Goal: Task Accomplishment & Management: Use online tool/utility

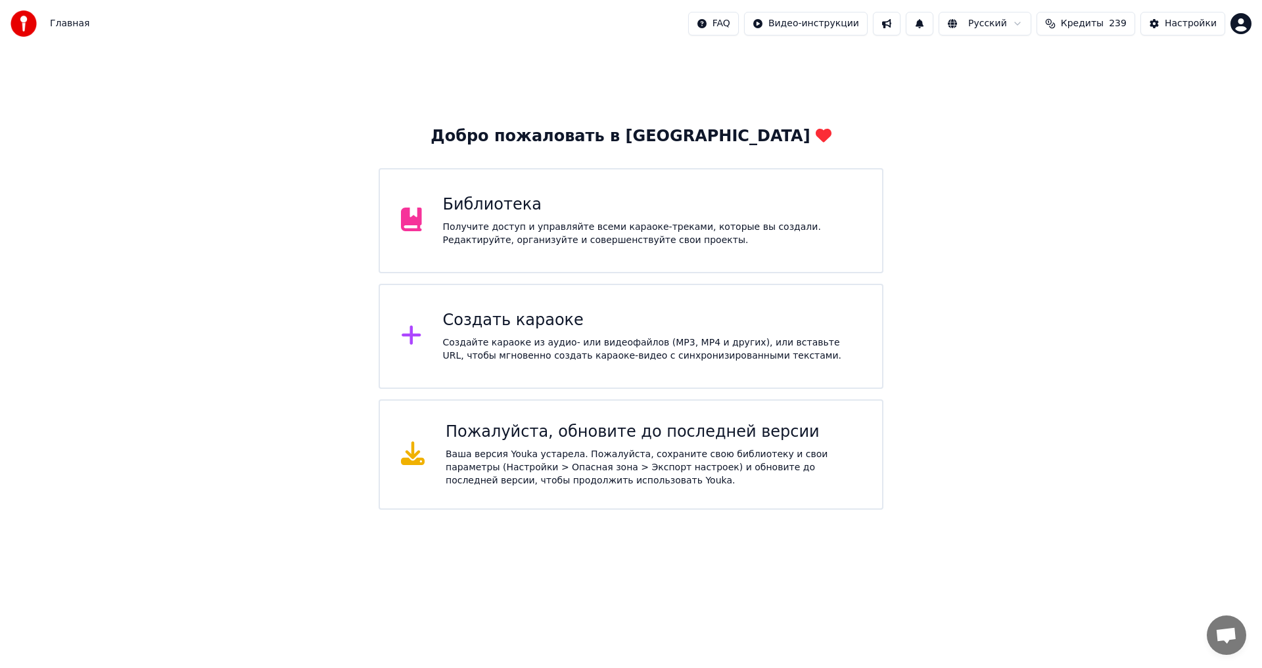
click at [533, 216] on div "Библиотека Получите доступ и управляйте всеми караоке-треками, которые вы созда…" at bounding box center [652, 221] width 419 height 53
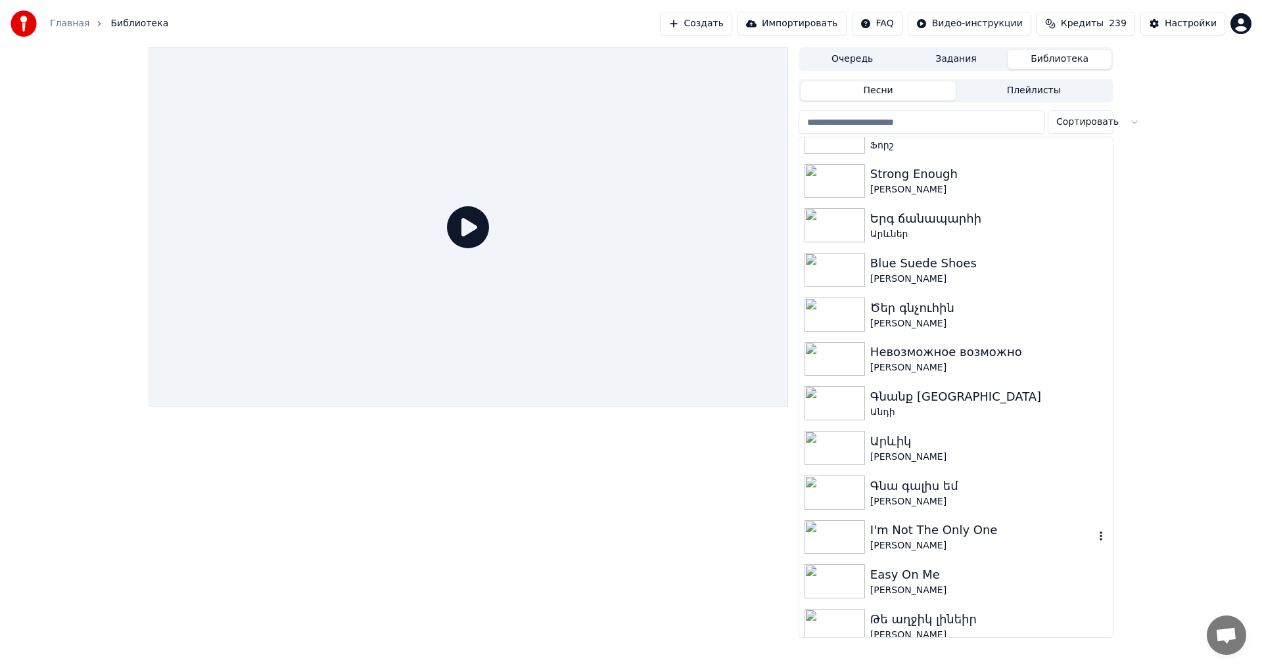
scroll to position [1052, 0]
click at [990, 317] on div "[PERSON_NAME]" at bounding box center [982, 323] width 224 height 13
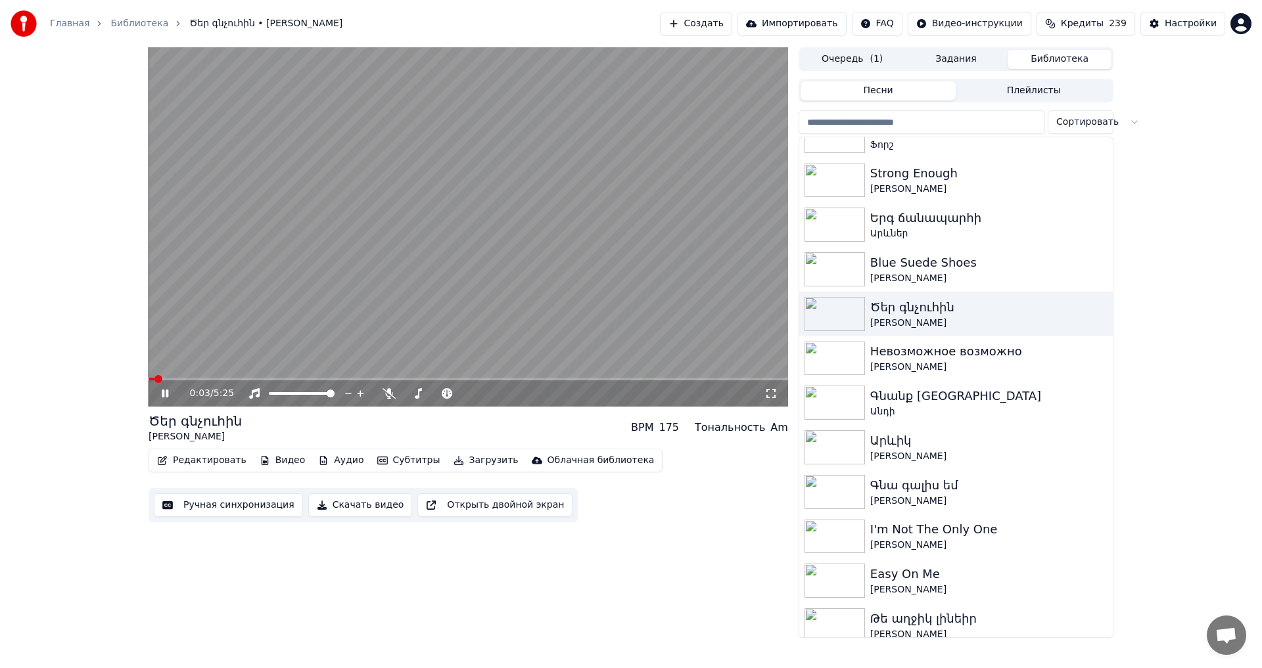
click at [166, 392] on icon at bounding box center [174, 393] width 31 height 11
click at [1169, 32] on button "Настройки" at bounding box center [1182, 24] width 85 height 24
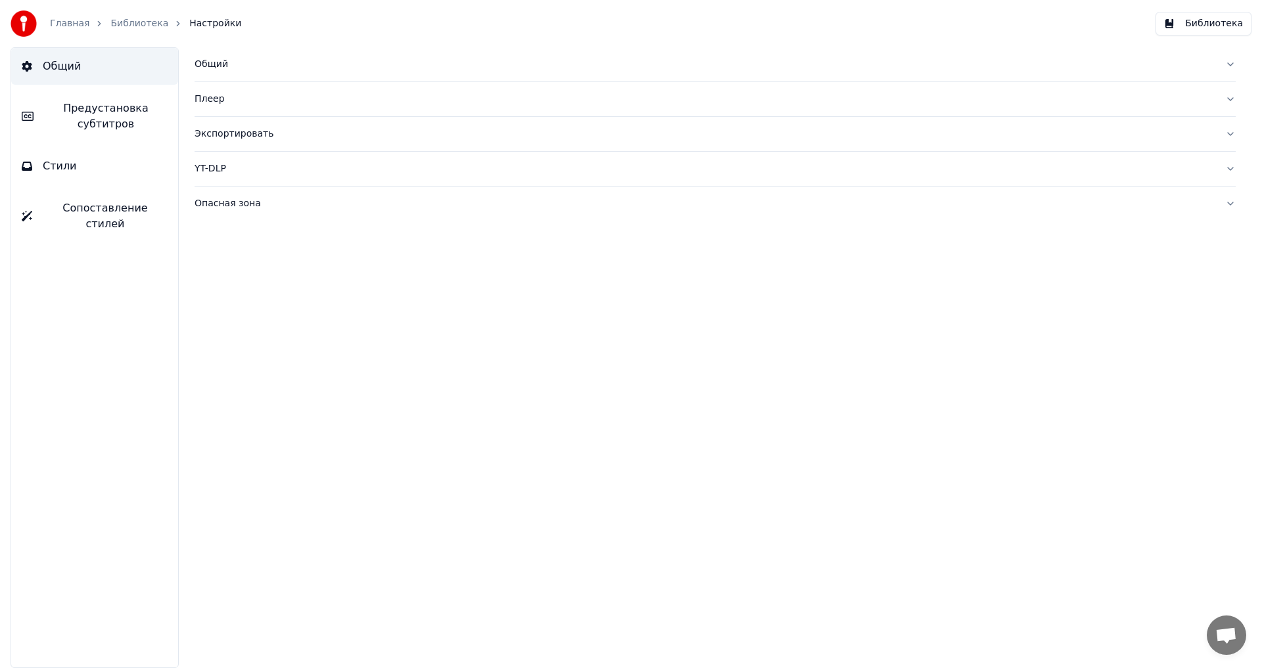
click at [87, 158] on button "Стили" at bounding box center [94, 166] width 167 height 37
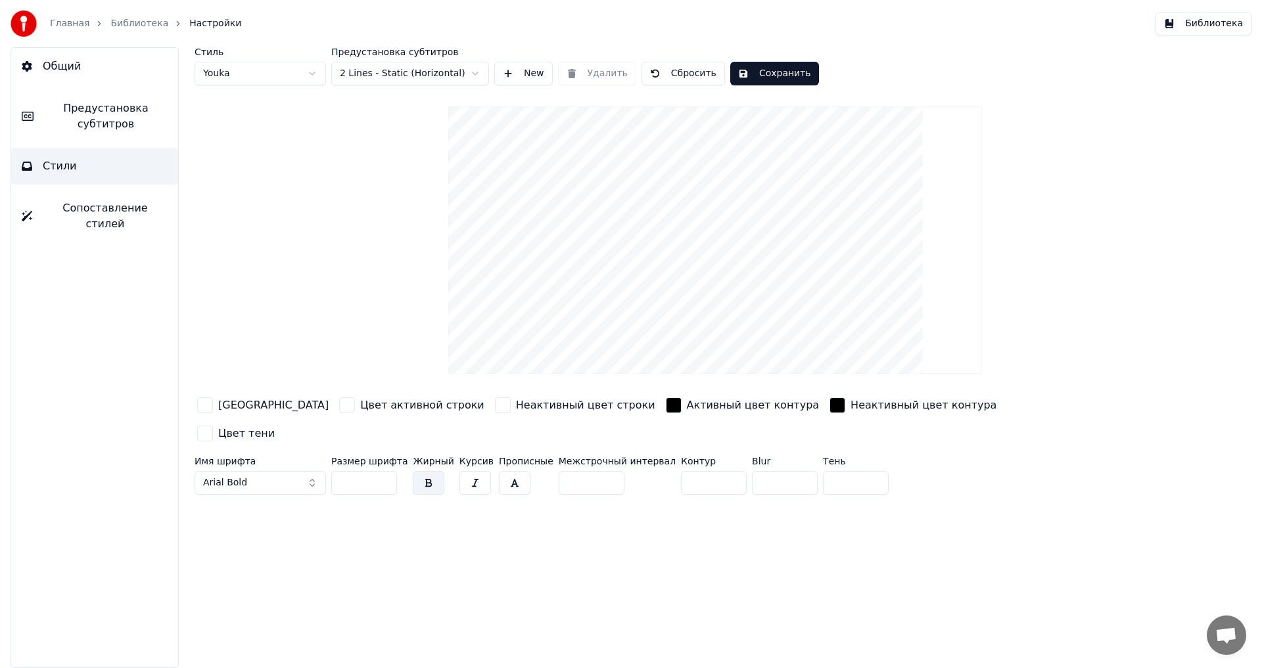
click at [103, 114] on span "Предустановка субтитров" at bounding box center [106, 117] width 124 height 32
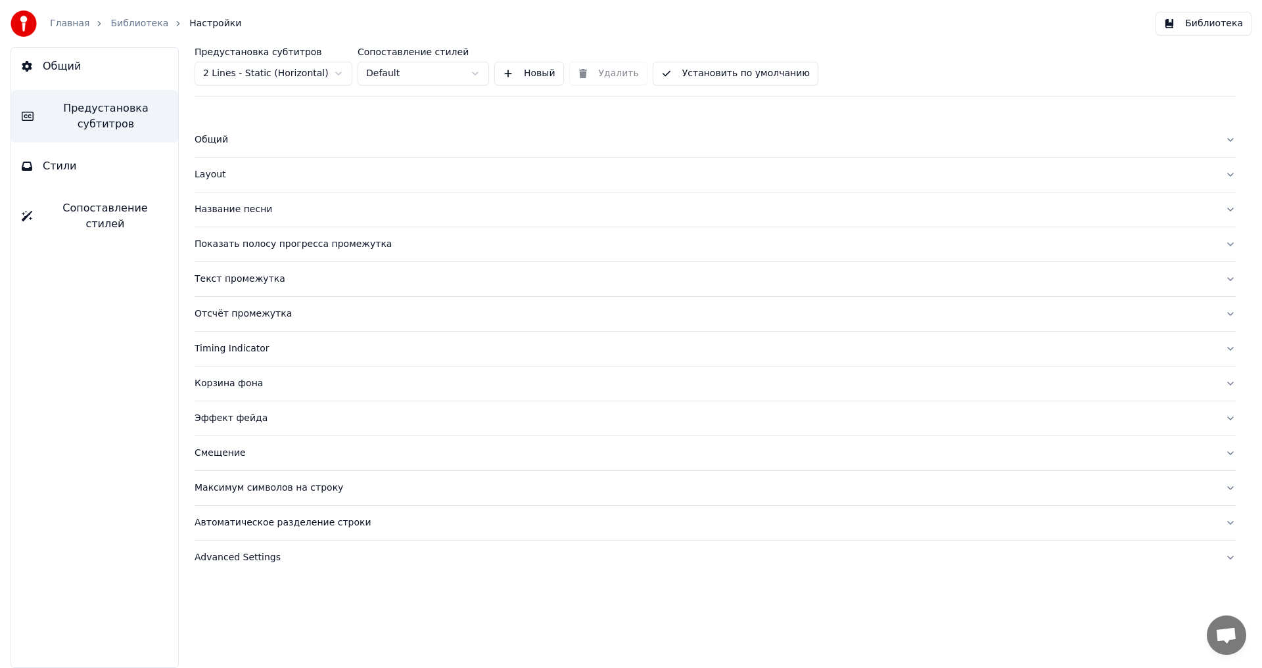
click at [241, 205] on div "Название песни" at bounding box center [705, 209] width 1020 height 13
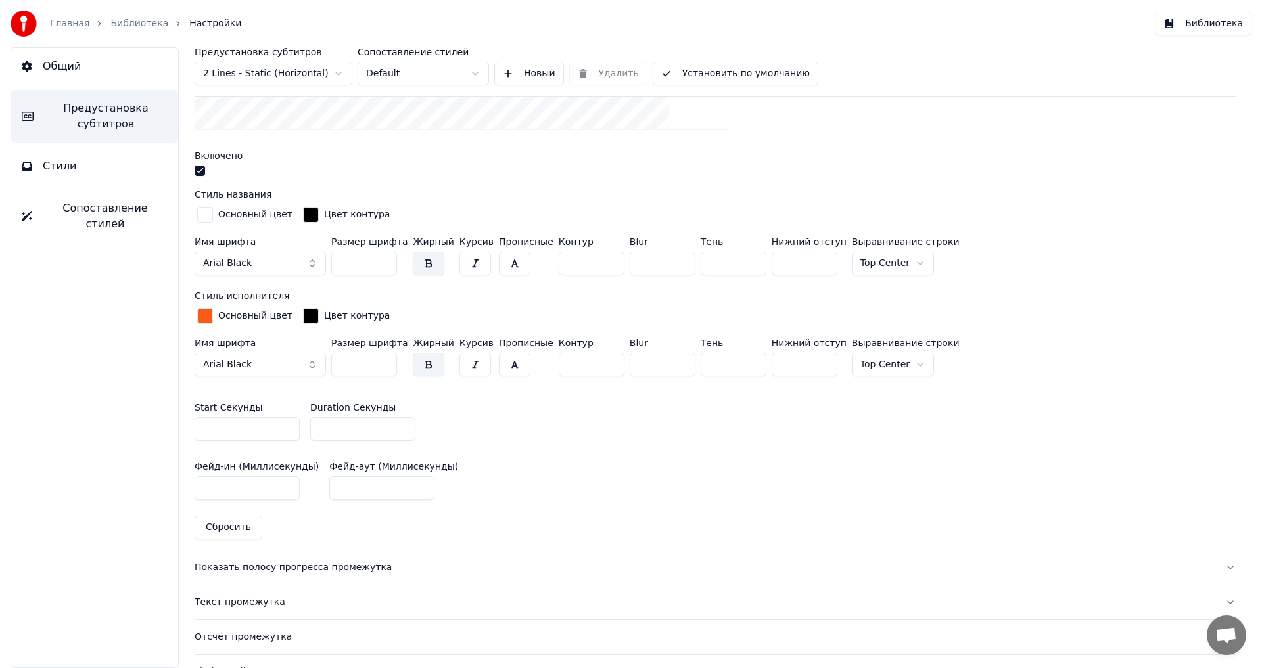
scroll to position [394, 0]
click at [347, 419] on input "*" at bounding box center [362, 428] width 105 height 24
click at [400, 424] on input "*" at bounding box center [362, 428] width 105 height 24
type input "*"
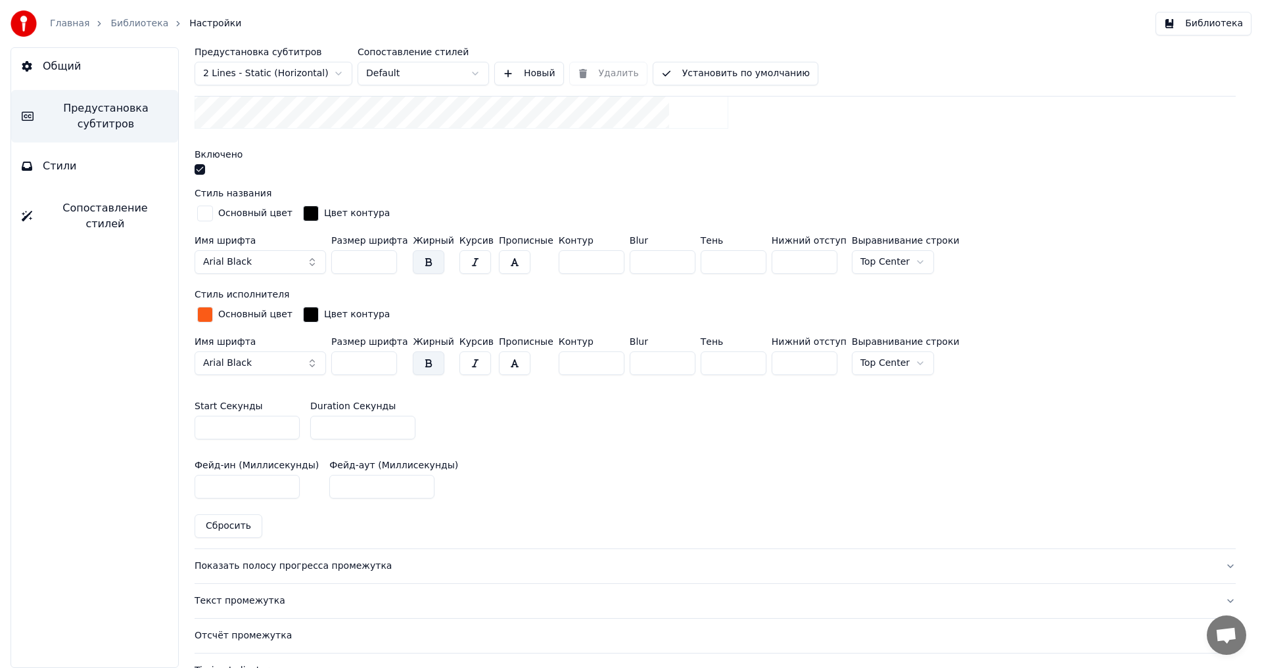
click at [400, 424] on input "*" at bounding box center [362, 428] width 105 height 24
click at [729, 81] on button "Установить по умолчанию" at bounding box center [736, 74] width 166 height 24
click at [701, 70] on button "Готово" at bounding box center [689, 74] width 72 height 24
click at [1197, 32] on button "Библиотека" at bounding box center [1203, 24] width 96 height 24
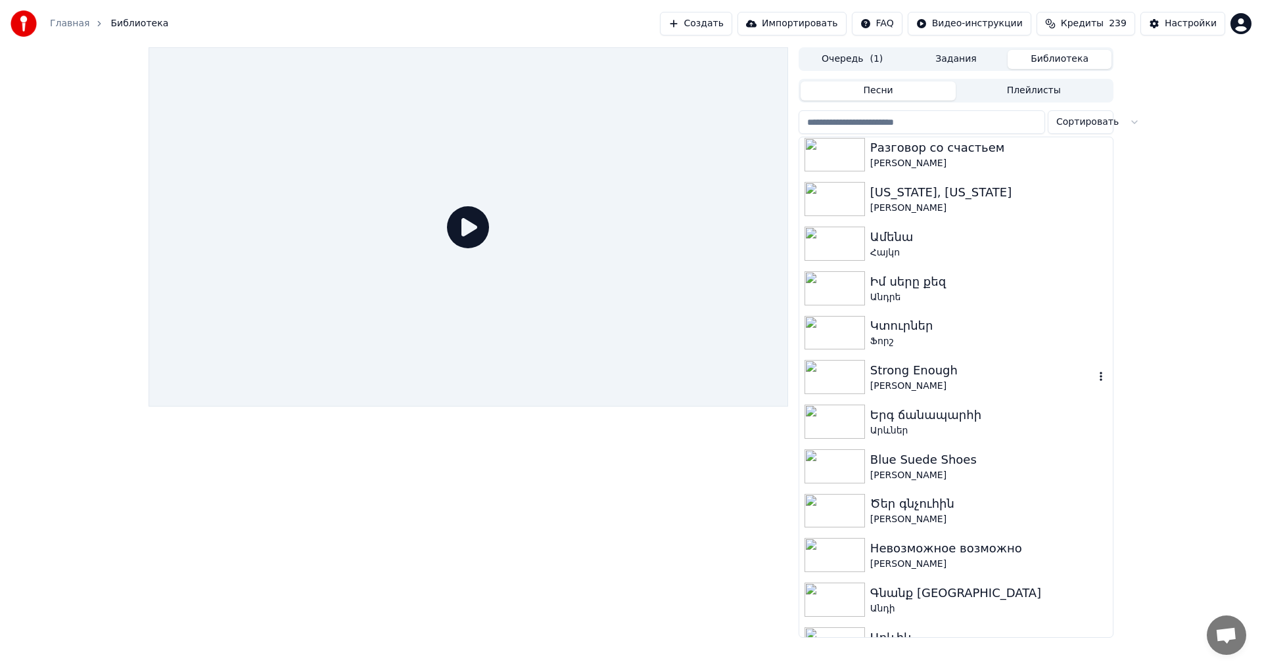
scroll to position [854, 0]
click at [958, 511] on div "Ծեր գնչուհին" at bounding box center [982, 503] width 224 height 18
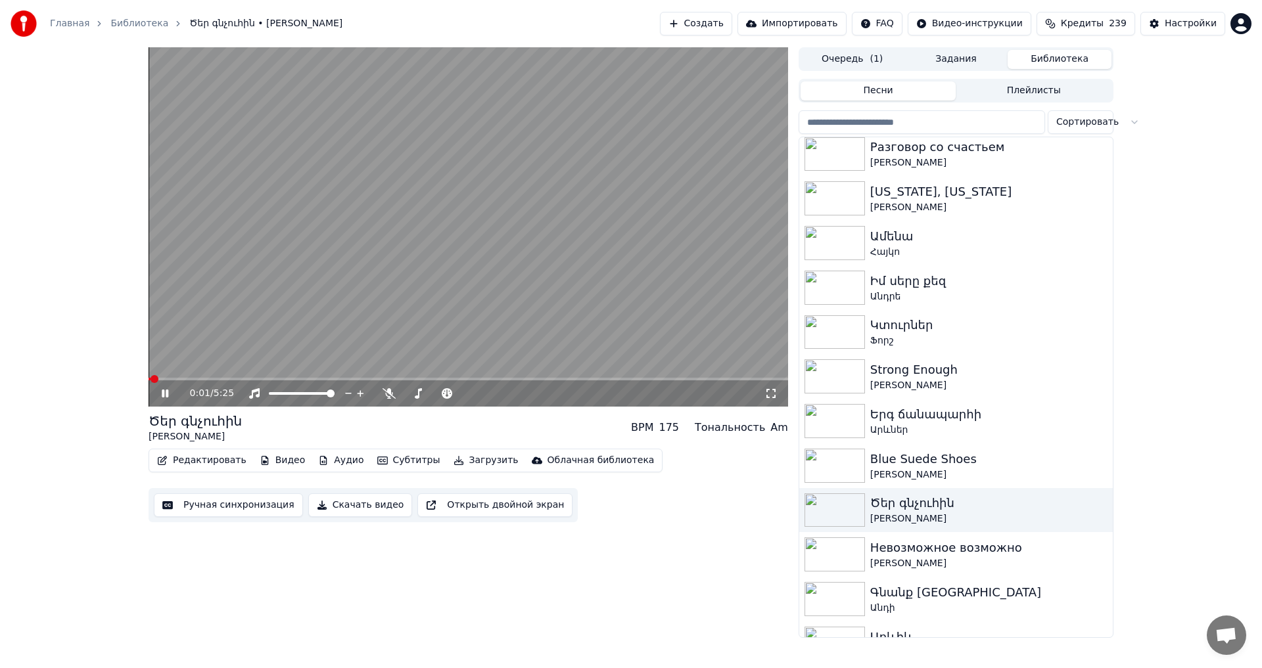
click at [243, 510] on button "Ручная синхронизация" at bounding box center [228, 506] width 149 height 24
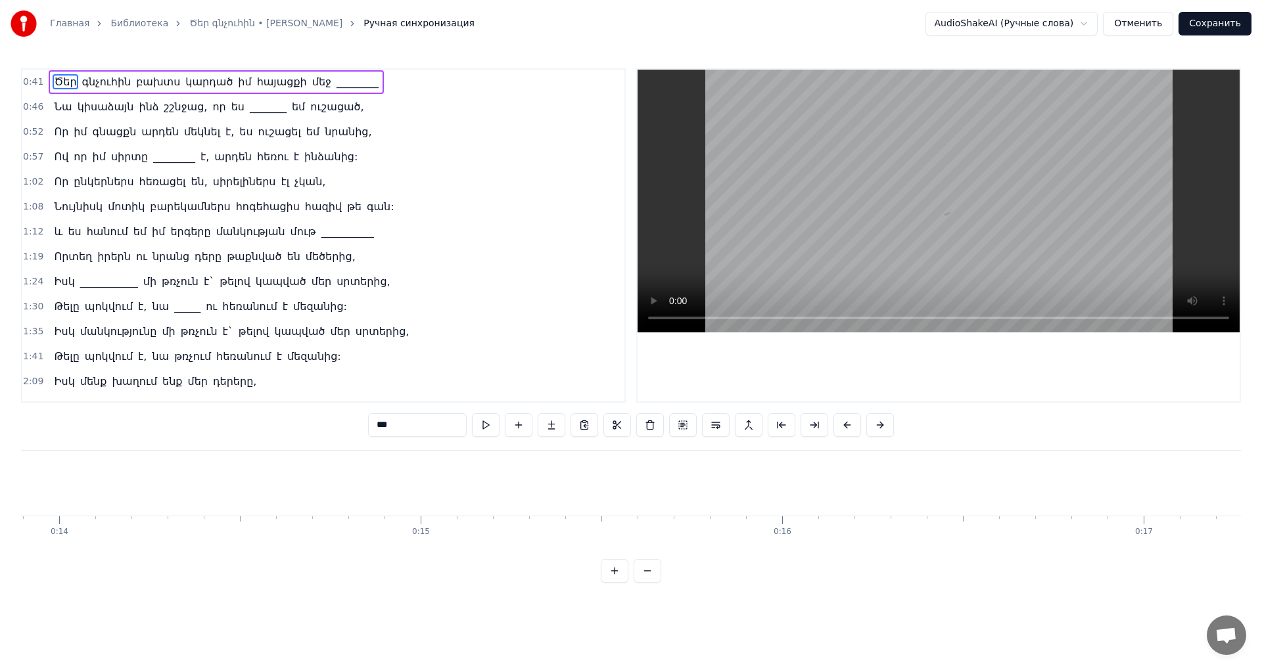
click at [135, 80] on span "բախտս" at bounding box center [158, 81] width 47 height 15
click at [185, 81] on span "կարդած" at bounding box center [209, 81] width 50 height 15
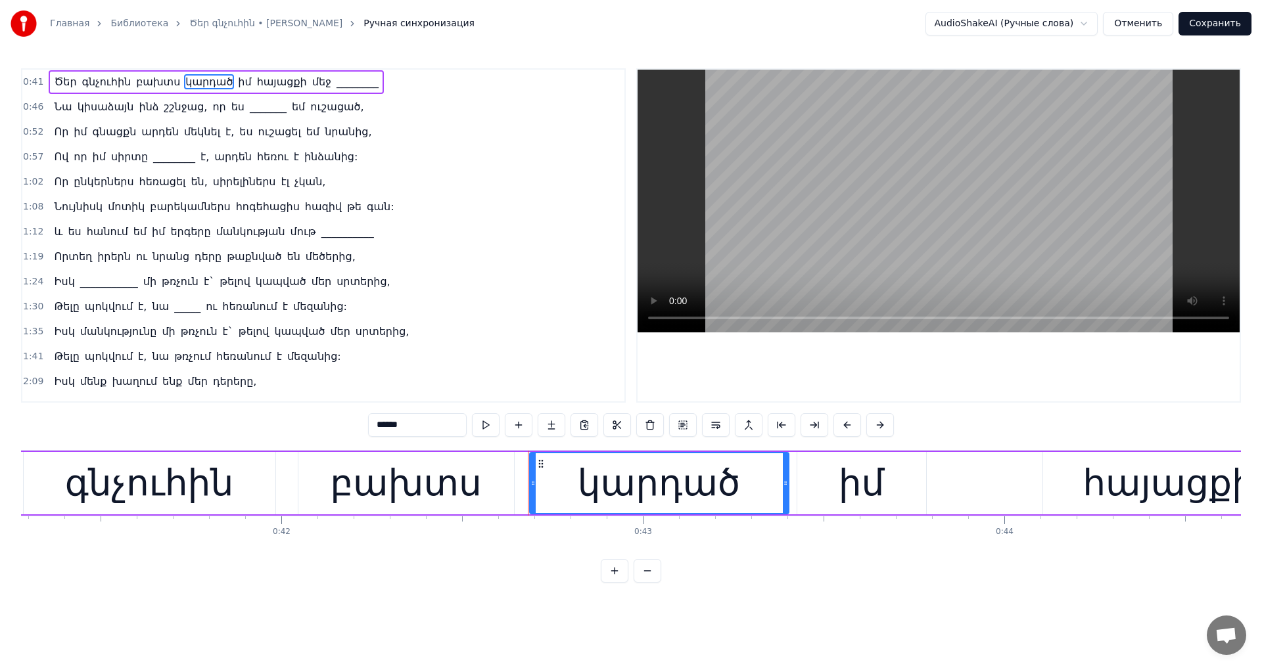
scroll to position [0, 15130]
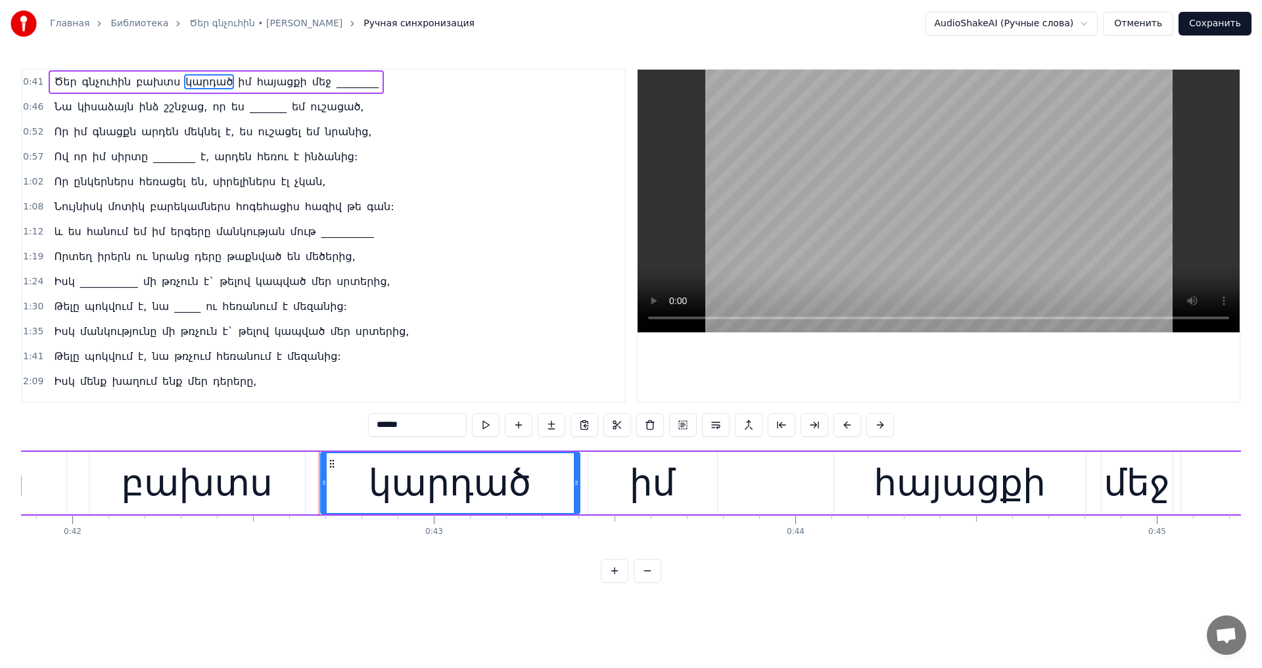
click at [393, 418] on input "******" at bounding box center [417, 425] width 99 height 24
type input "******"
click at [1205, 24] on button "Сохранить" at bounding box center [1214, 24] width 73 height 24
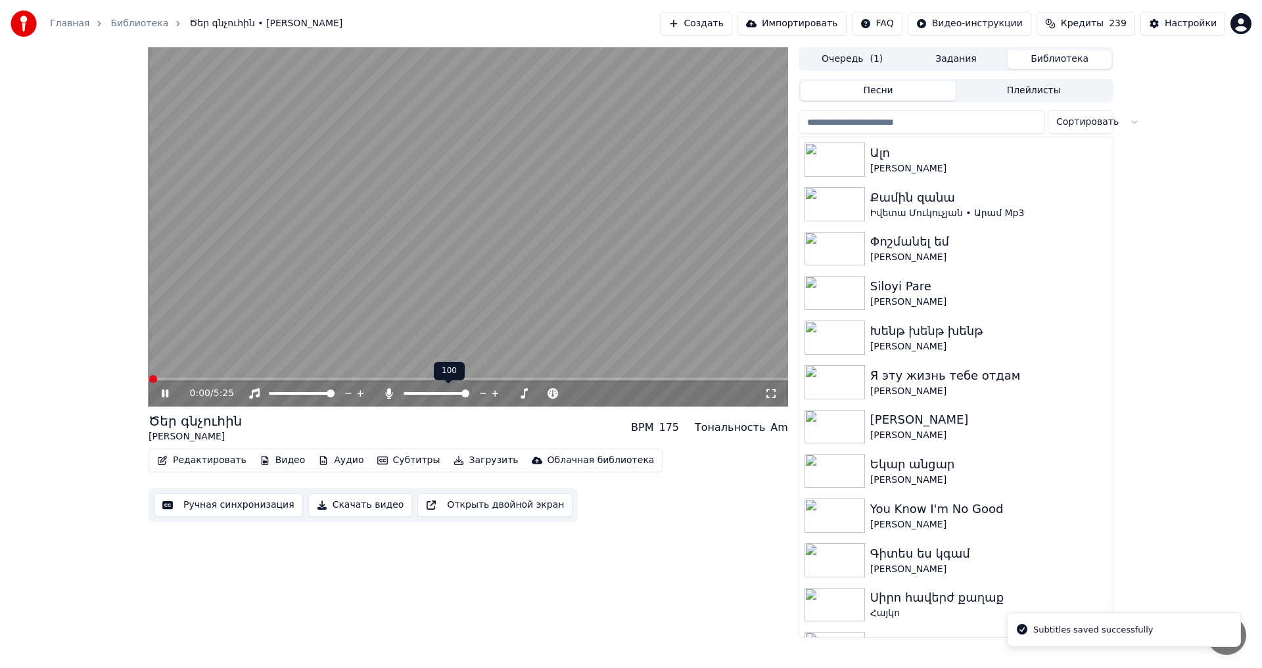
click at [469, 398] on span at bounding box center [465, 394] width 8 height 8
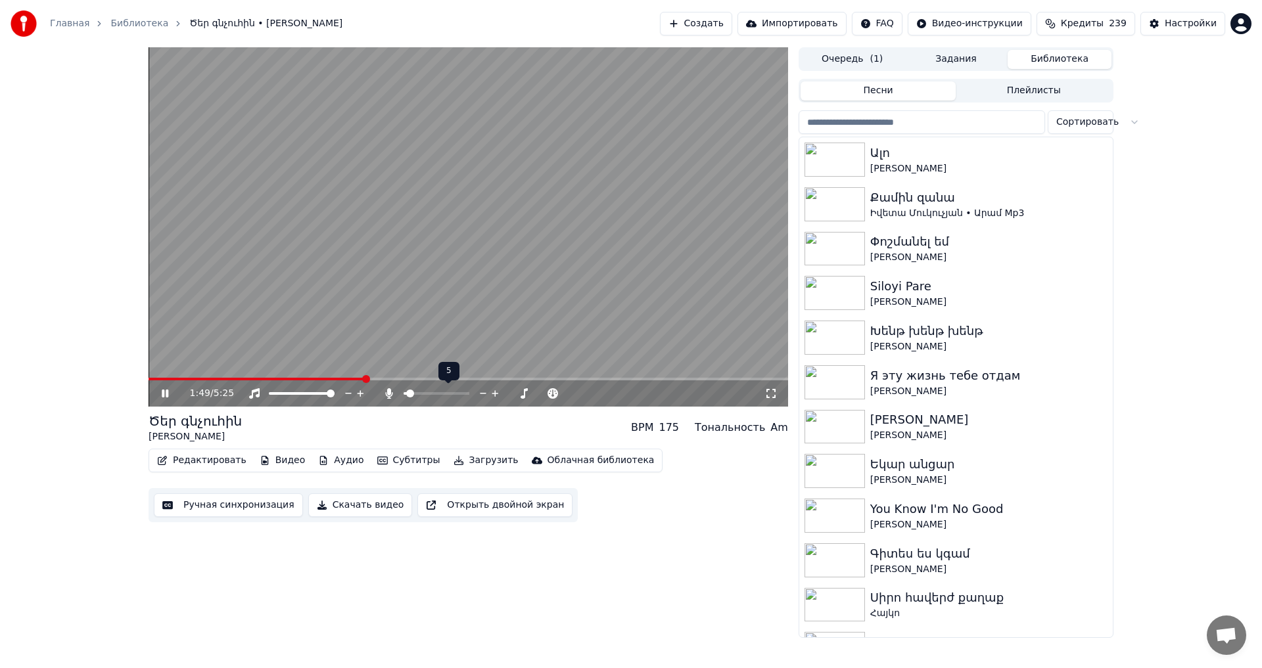
click at [407, 393] on span at bounding box center [405, 393] width 3 height 3
click at [486, 392] on icon at bounding box center [483, 393] width 12 height 13
click at [331, 296] on video at bounding box center [468, 226] width 639 height 359
click at [149, 378] on span at bounding box center [153, 379] width 8 height 8
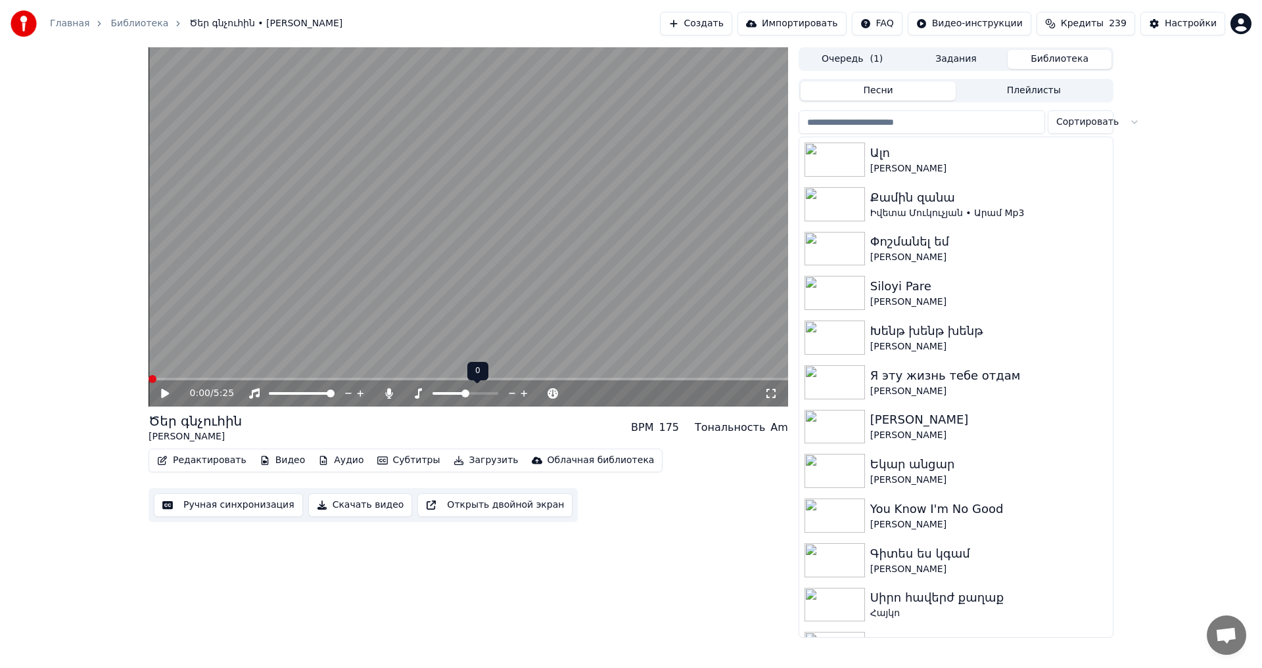
click at [171, 392] on icon at bounding box center [174, 393] width 31 height 11
click at [183, 377] on video at bounding box center [468, 226] width 639 height 359
click at [183, 378] on span at bounding box center [468, 379] width 639 height 3
click at [223, 379] on span at bounding box center [468, 379] width 639 height 3
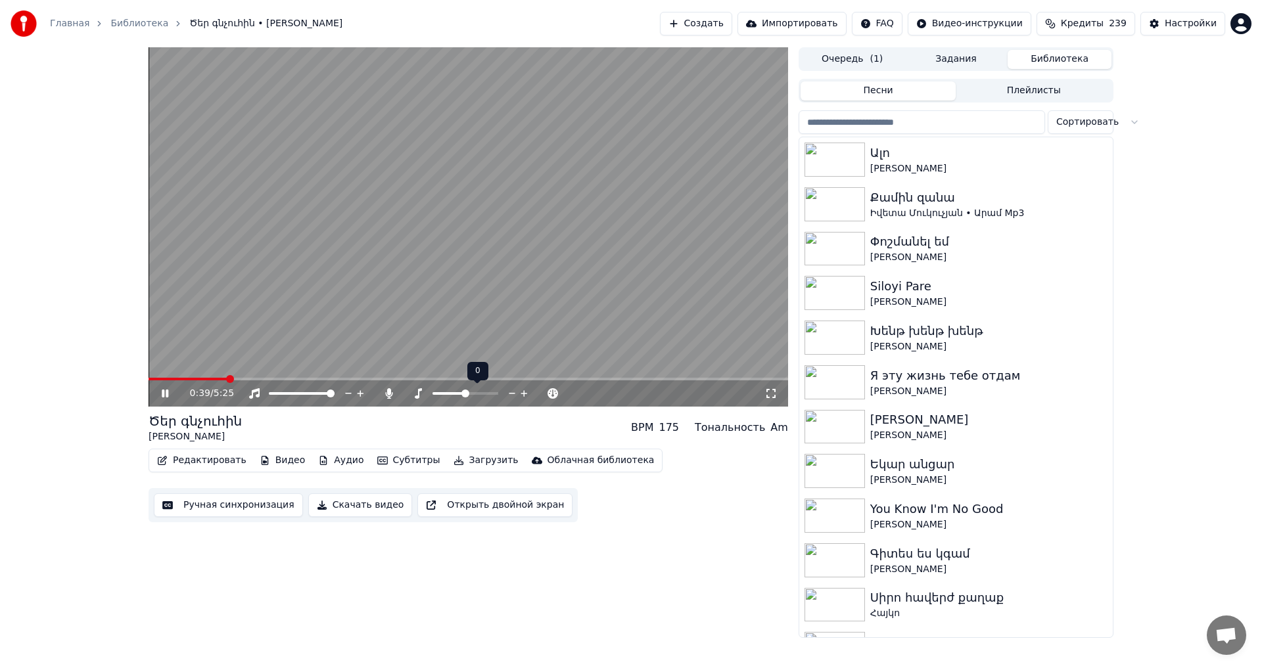
click at [341, 271] on video at bounding box center [468, 226] width 639 height 359
click at [459, 461] on button "Загрузить" at bounding box center [486, 460] width 76 height 18
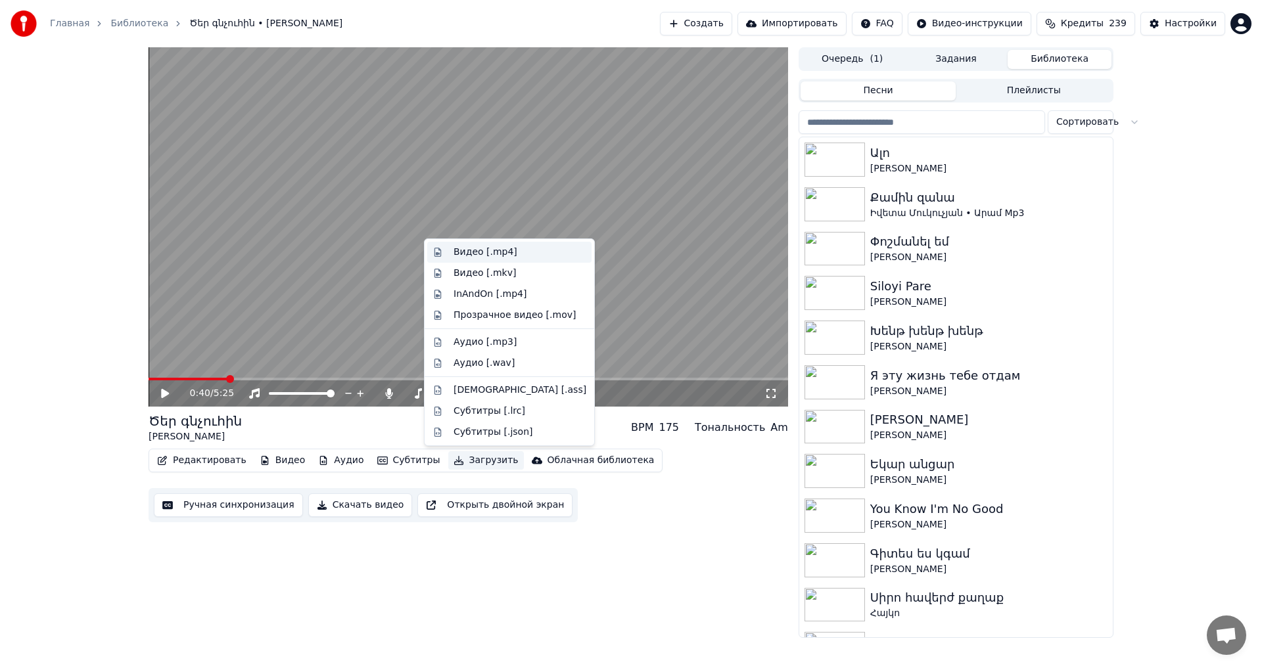
click at [474, 260] on div "Видео [.mp4]" at bounding box center [509, 252] width 164 height 21
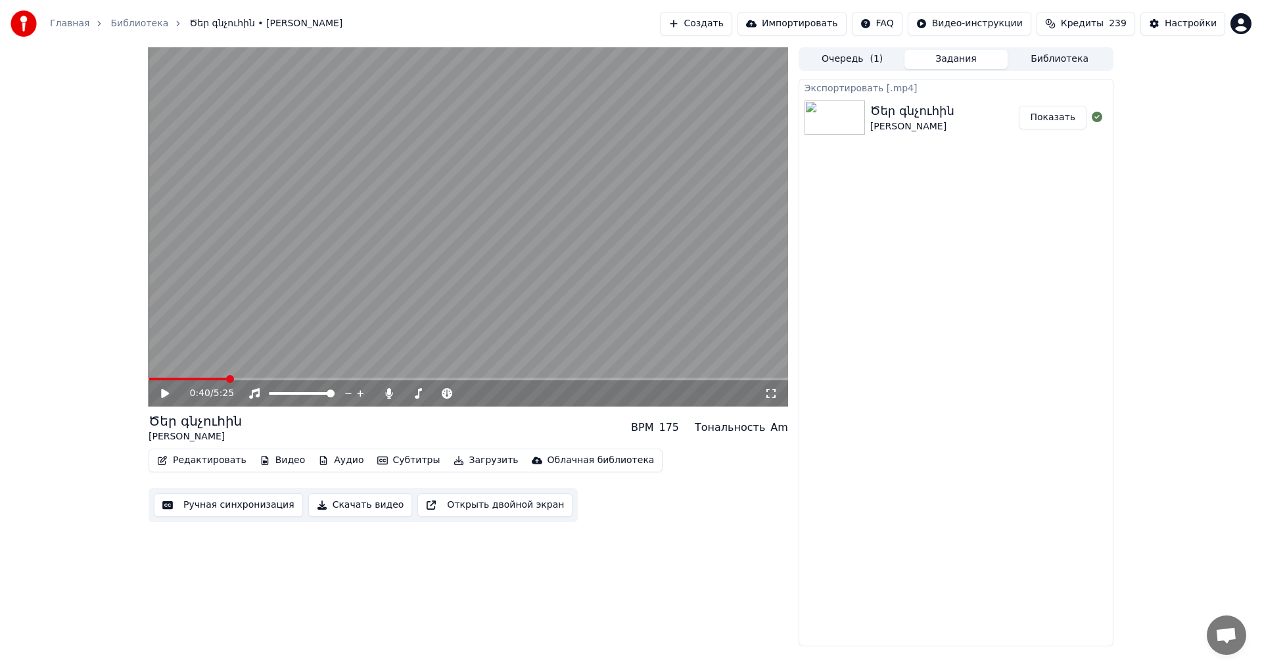
click at [1032, 123] on button "Показать" at bounding box center [1053, 118] width 68 height 24
